Goal: Register for event/course

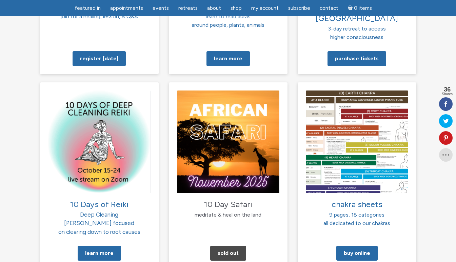
scroll to position [631, 0]
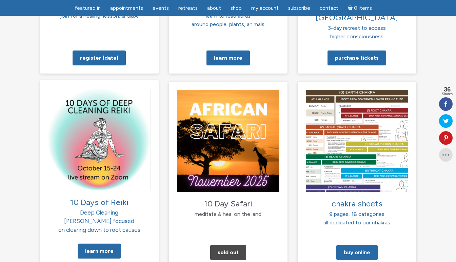
click at [91, 117] on img at bounding box center [99, 139] width 102 height 102
click at [97, 244] on link "Learn More" at bounding box center [99, 251] width 43 height 15
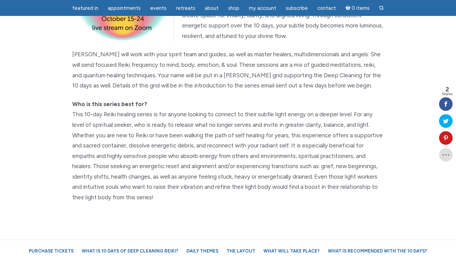
scroll to position [144, 0]
click at [57, 251] on link "Purchase Tickets" at bounding box center [50, 251] width 51 height 12
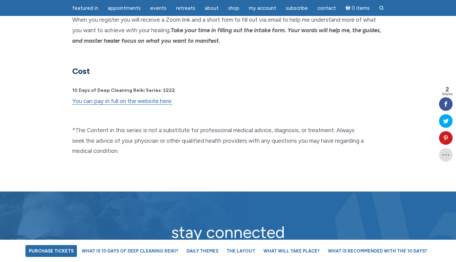
scroll to position [1779, 0]
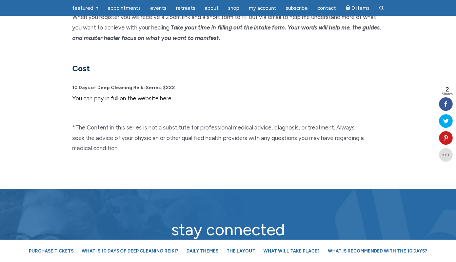
click at [123, 95] on link "You can pay in full on the website here." at bounding box center [122, 98] width 100 height 7
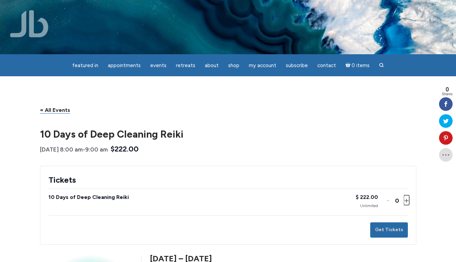
click at [406, 200] on button "Increase ticket quantity for 10 Days of Deep Cleaning Reiki +" at bounding box center [406, 200] width 4 height 10
click at [390, 228] on button "Get Tickets" at bounding box center [389, 229] width 38 height 15
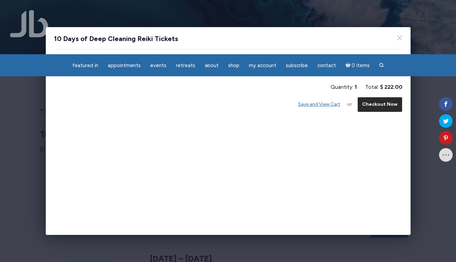
click at [367, 103] on button "Checkout Now" at bounding box center [379, 104] width 45 height 15
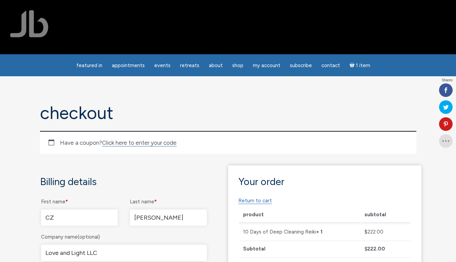
select select "GA"
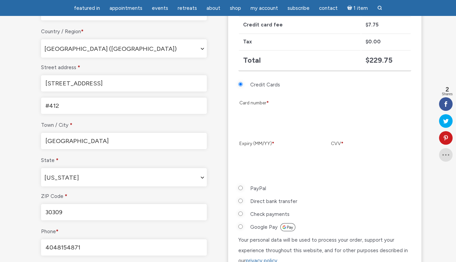
scroll to position [221, 0]
